Goal: Task Accomplishment & Management: Use online tool/utility

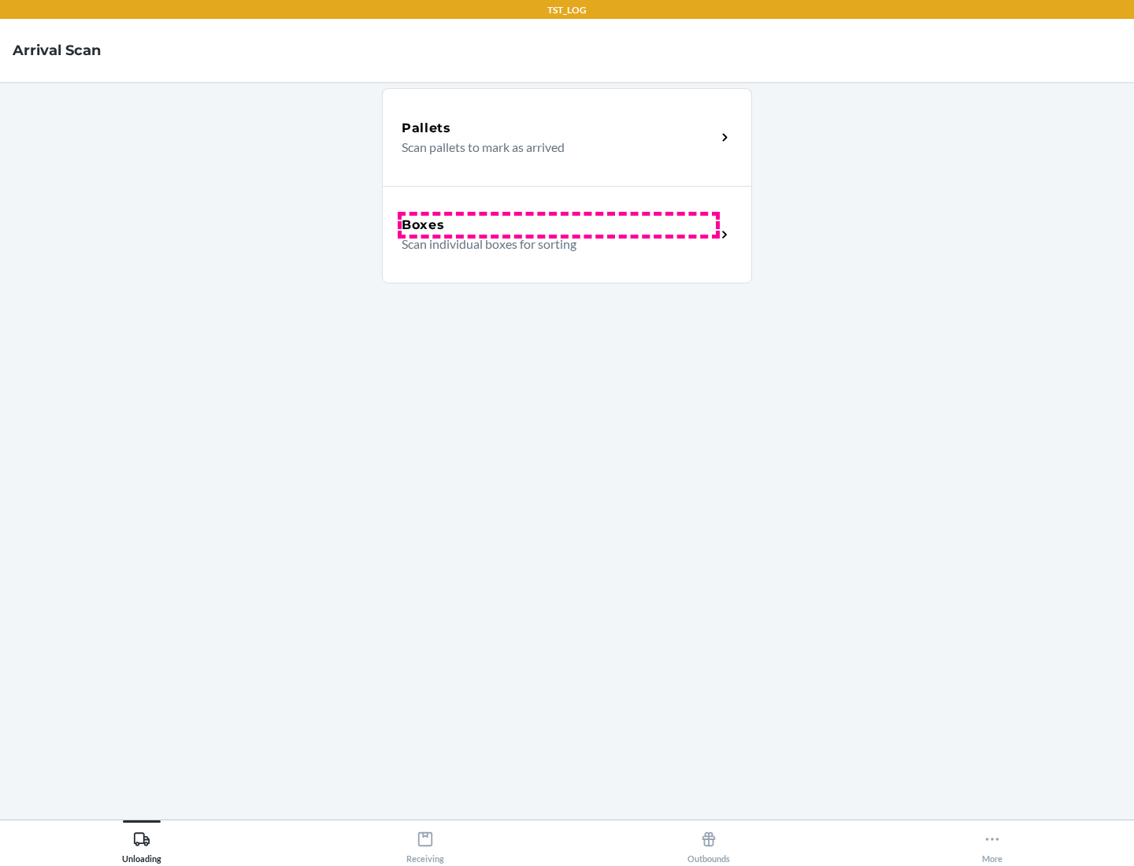
click at [558, 225] on div "Boxes" at bounding box center [559, 225] width 314 height 19
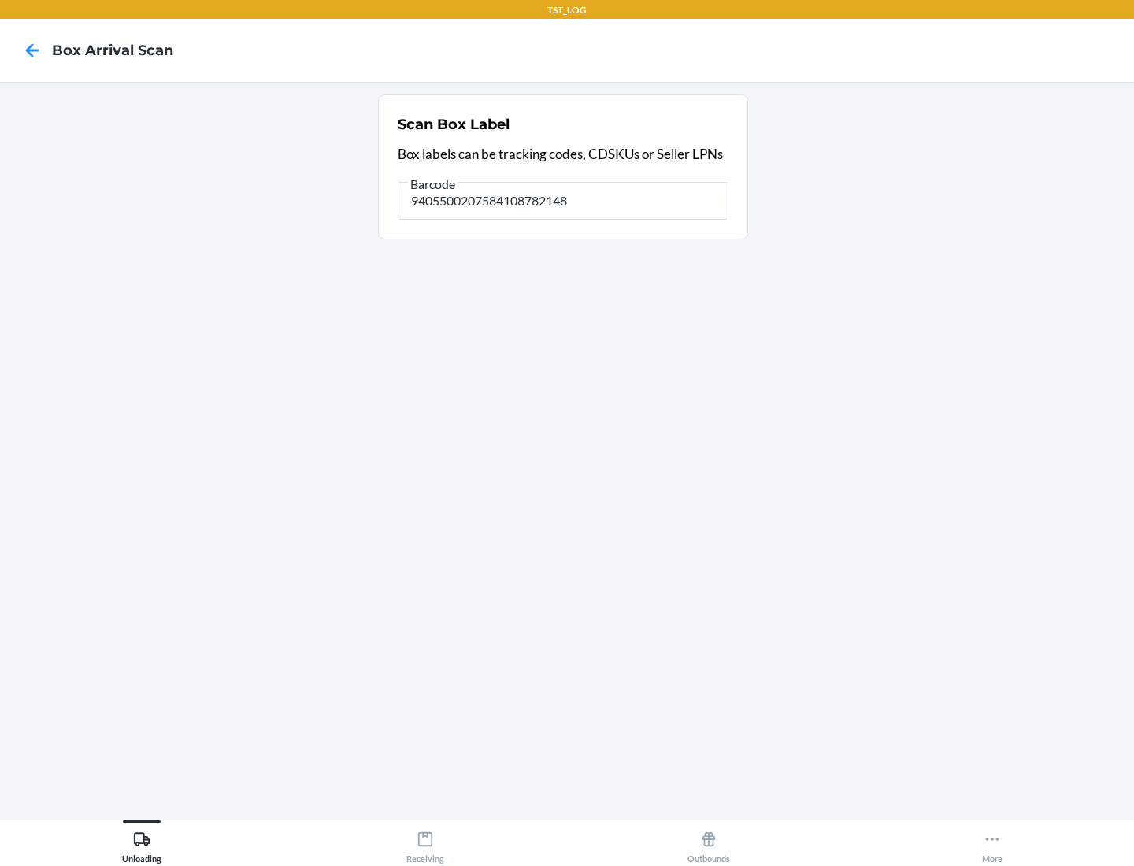
type input "9405500207584108782148"
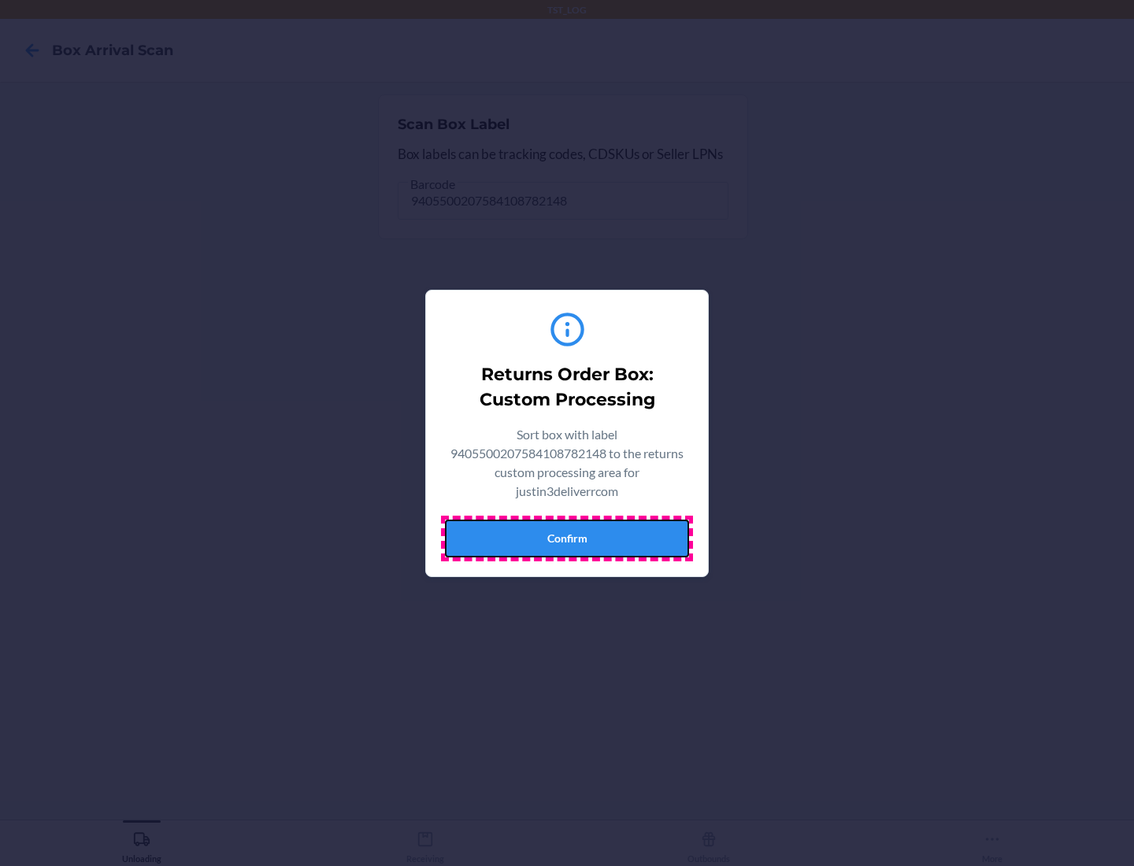
click at [567, 538] on button "Confirm" at bounding box center [567, 539] width 244 height 38
